Goal: Task Accomplishment & Management: Manage account settings

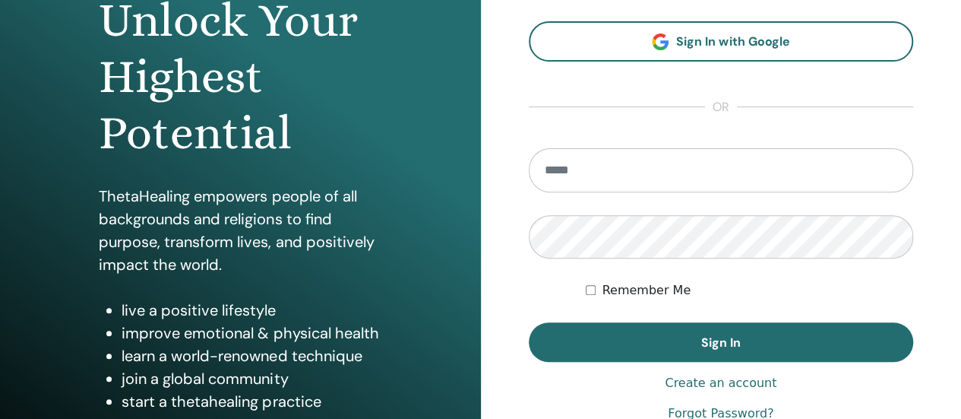
scroll to position [131, 0]
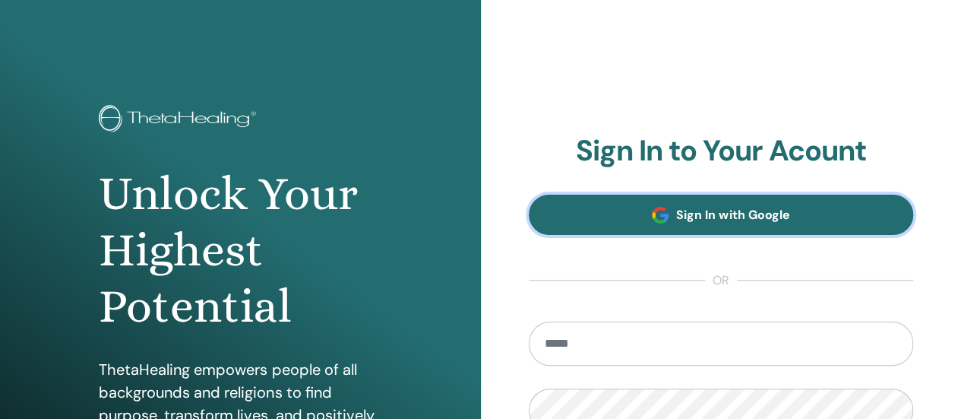
click at [748, 215] on span "Sign In with Google" at bounding box center [732, 215] width 113 height 16
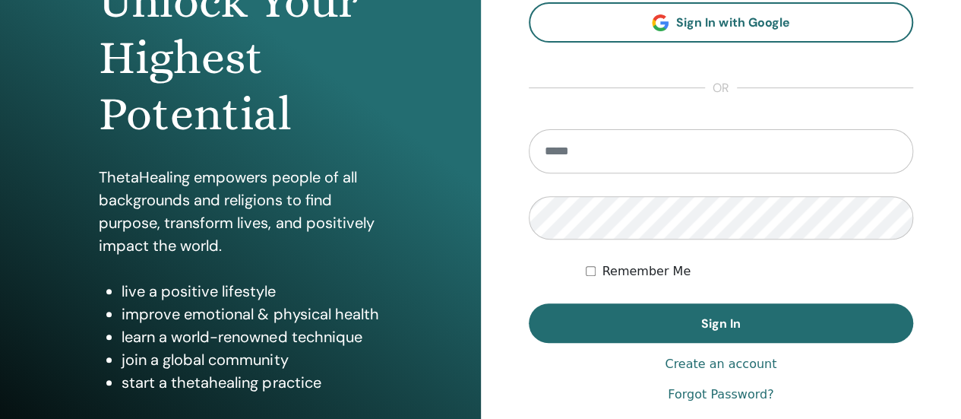
scroll to position [193, 0]
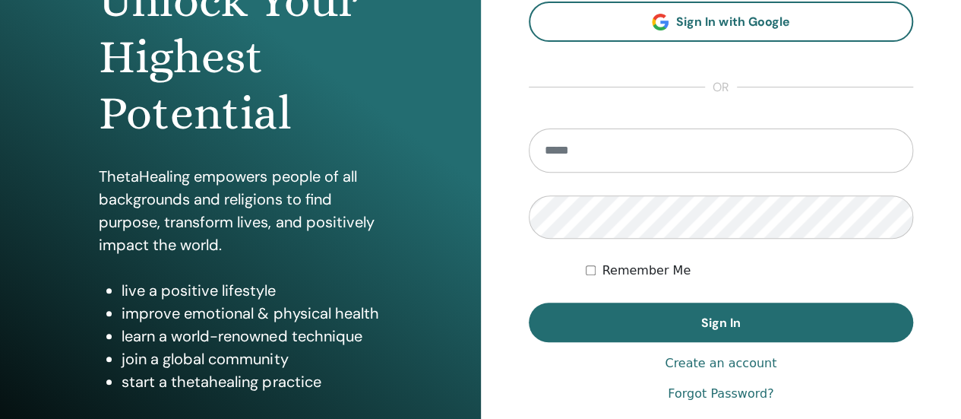
click at [558, 145] on input "email" at bounding box center [721, 150] width 385 height 44
type input "**********"
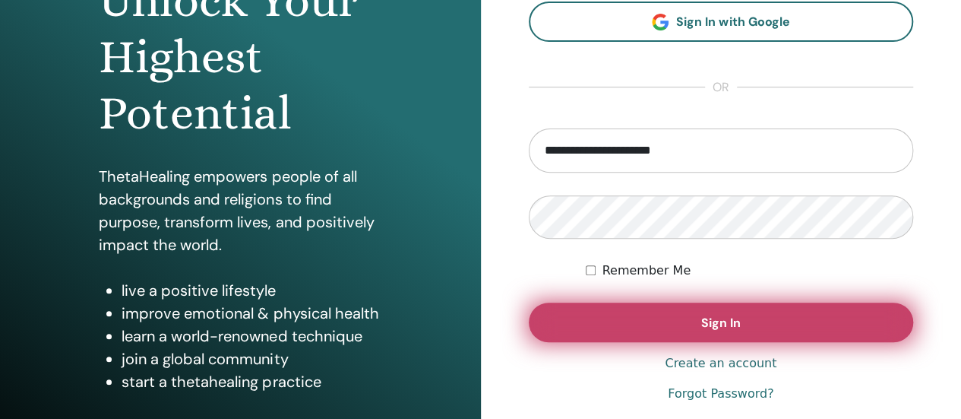
click at [594, 305] on button "Sign In" at bounding box center [721, 322] width 385 height 40
